Goal: Task Accomplishment & Management: Manage account settings

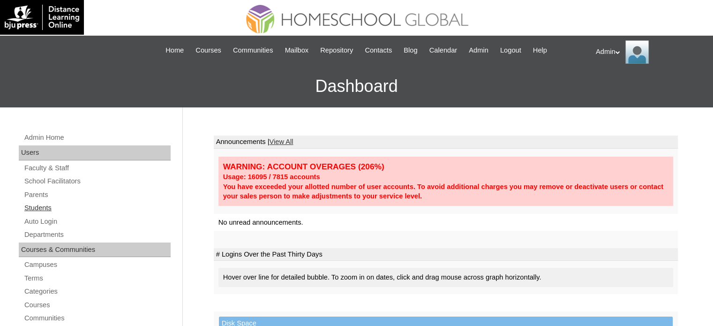
click at [44, 208] on link "Students" at bounding box center [96, 208] width 147 height 12
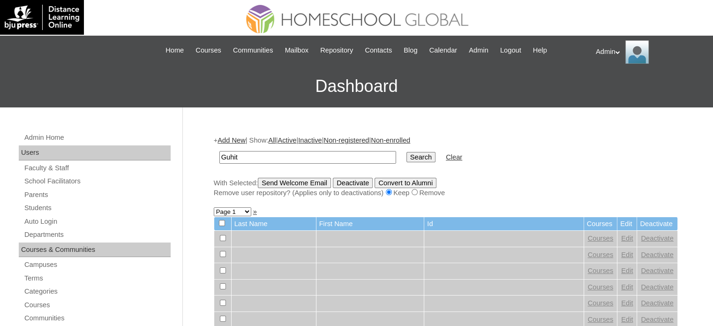
type input "guhit"
click at [406, 159] on input "Search" at bounding box center [420, 157] width 29 height 10
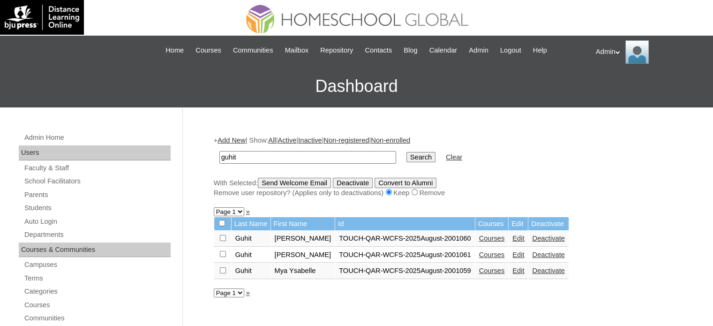
click at [480, 239] on link "Courses" at bounding box center [492, 238] width 26 height 8
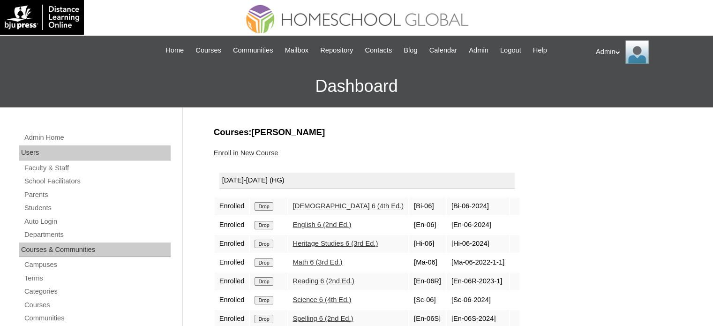
scroll to position [45, 0]
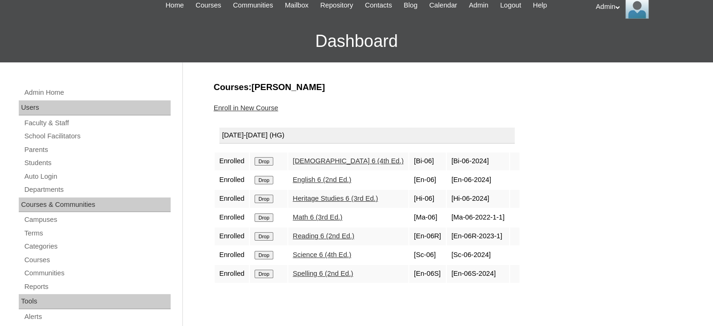
click at [308, 180] on link "English 6 (2nd Ed.)" at bounding box center [322, 180] width 59 height 8
click at [334, 176] on link "English 6 (2nd Ed.)" at bounding box center [322, 180] width 59 height 8
click at [338, 233] on link "Reading 6 (2nd Ed.)" at bounding box center [323, 236] width 61 height 8
click at [263, 106] on link "Enroll in New Course" at bounding box center [246, 108] width 65 height 8
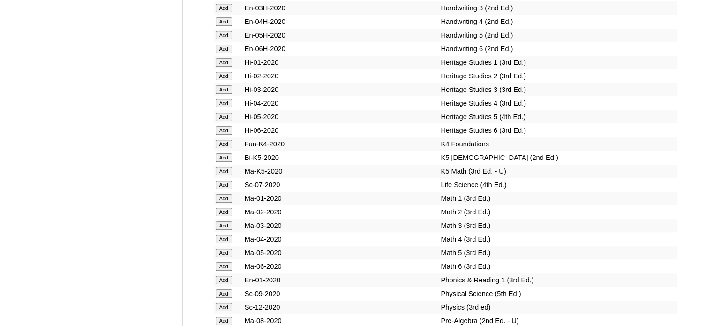
scroll to position [3309, 0]
